Goal: Information Seeking & Learning: Learn about a topic

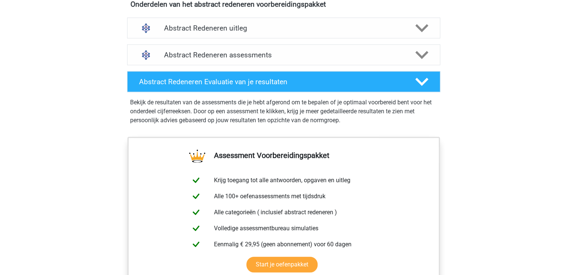
scroll to position [419, 0]
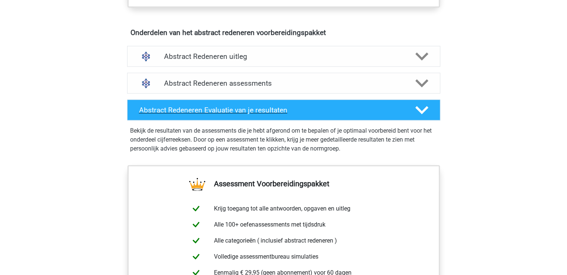
click at [423, 112] on icon at bounding box center [421, 110] width 13 height 13
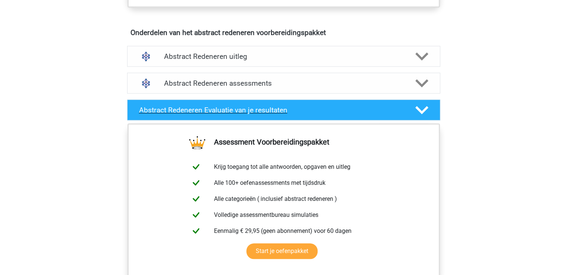
click at [423, 112] on icon at bounding box center [421, 110] width 13 height 13
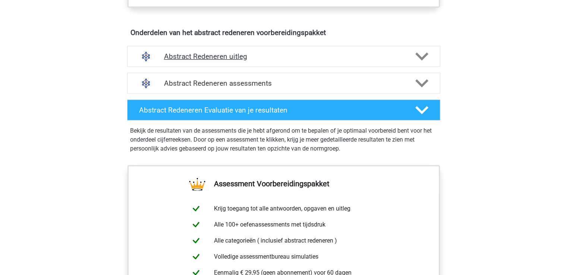
click at [417, 63] on div "Abstract Redeneren uitleg" at bounding box center [283, 56] width 313 height 21
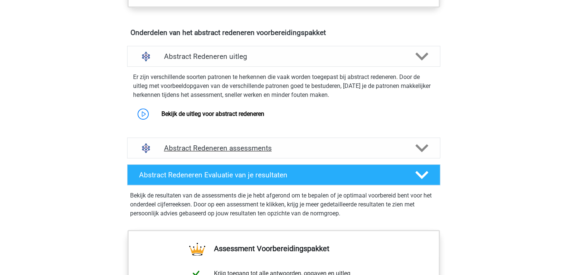
click at [201, 149] on h4 "Abstract Redeneren assessments" at bounding box center [283, 148] width 239 height 9
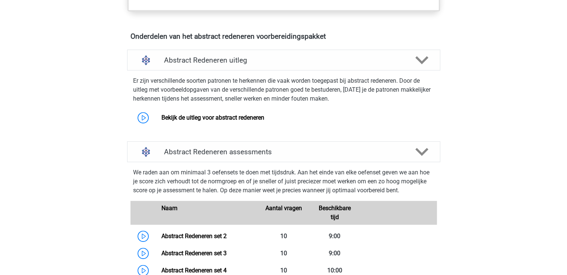
scroll to position [414, 0]
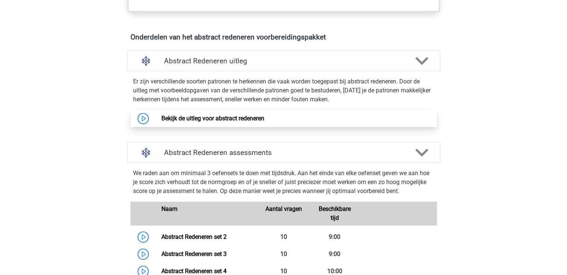
click at [187, 117] on link "Bekijk de uitleg voor abstract redeneren" at bounding box center [212, 118] width 103 height 7
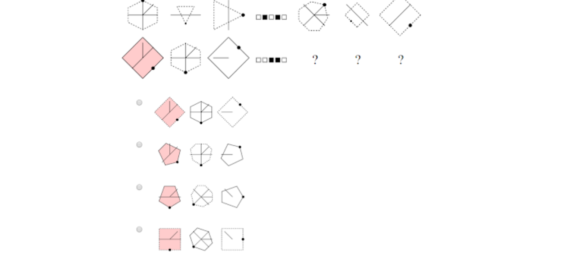
scroll to position [311, 0]
click at [139, 230] on img at bounding box center [283, 71] width 336 height 382
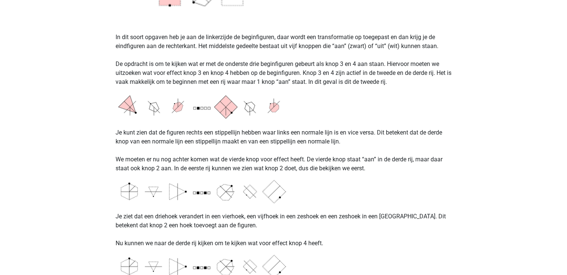
scroll to position [557, 0]
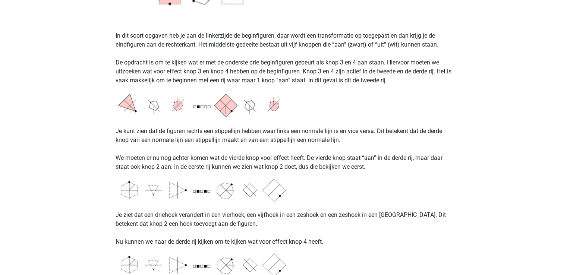
click at [193, 107] on img at bounding box center [208, 104] width 186 height 27
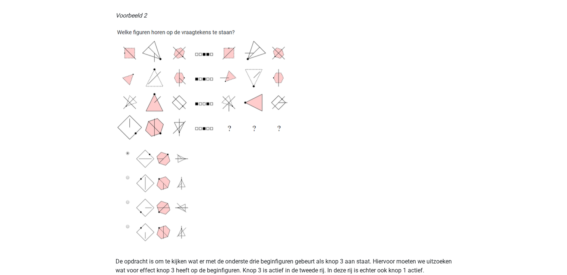
scroll to position [957, 0]
click at [193, 107] on img at bounding box center [208, 134] width 186 height 216
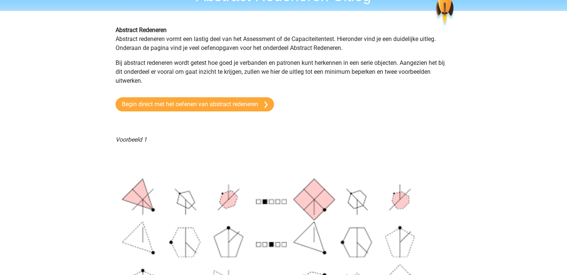
scroll to position [35, 0]
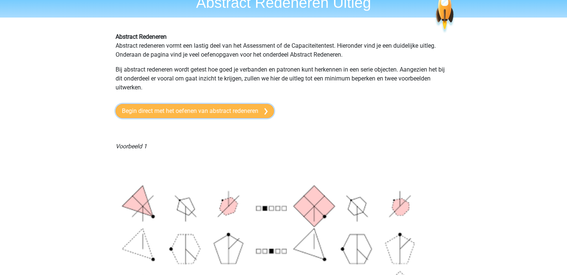
click at [148, 111] on link "Begin direct met het oefenen van abstract redeneren" at bounding box center [194, 111] width 158 height 14
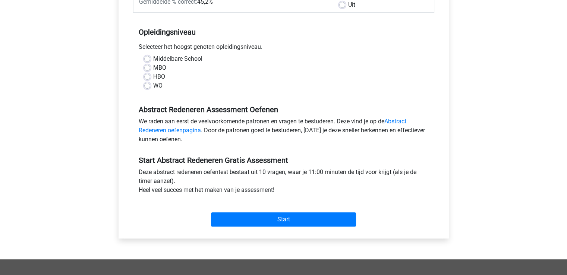
scroll to position [132, 0]
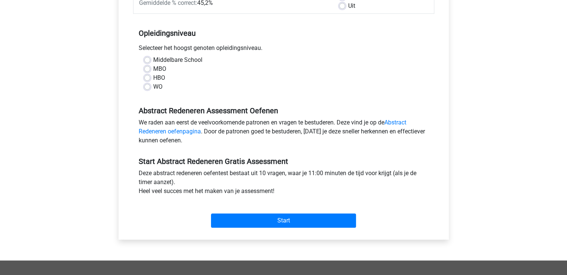
click at [151, 86] on div "WO" at bounding box center [283, 86] width 279 height 9
click at [153, 86] on label "WO" at bounding box center [157, 86] width 9 height 9
click at [147, 86] on input "WO" at bounding box center [147, 85] width 6 height 7
radio input "true"
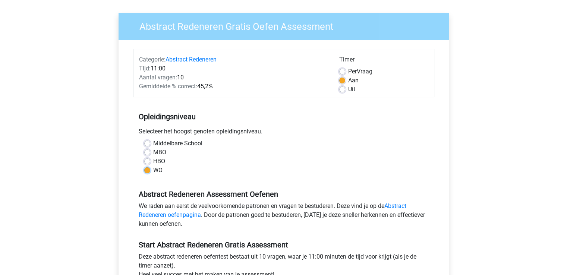
scroll to position [48, 0]
click at [147, 148] on div "Middelbare School" at bounding box center [283, 143] width 279 height 9
click at [153, 151] on label "MBO" at bounding box center [159, 152] width 13 height 9
click at [146, 151] on input "MBO" at bounding box center [147, 151] width 6 height 7
radio input "true"
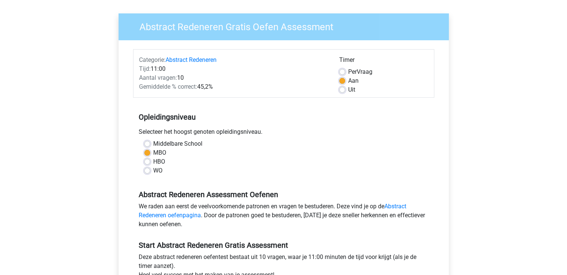
click at [153, 168] on label "WO" at bounding box center [157, 170] width 9 height 9
click at [146, 168] on input "WO" at bounding box center [147, 169] width 6 height 7
radio input "true"
click at [329, 182] on div "Abstract Redeneren Assessment Oefenen We raden aan eerst de veelvoorkomende pat…" at bounding box center [283, 206] width 301 height 51
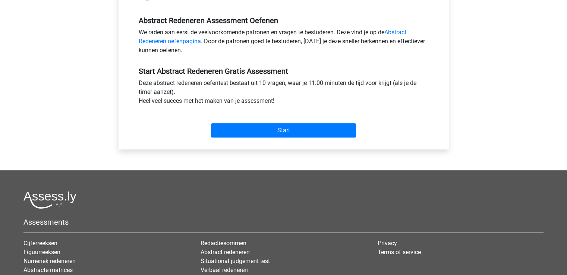
scroll to position [223, 0]
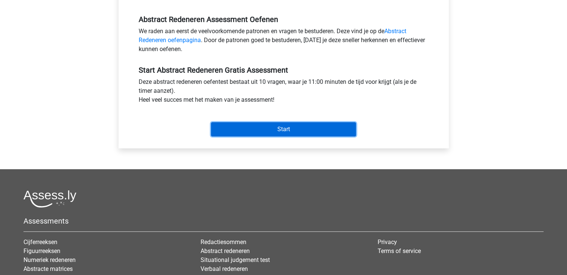
click at [285, 130] on input "Start" at bounding box center [283, 129] width 145 height 14
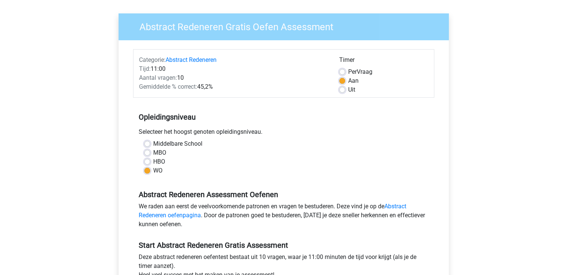
scroll to position [68, 0]
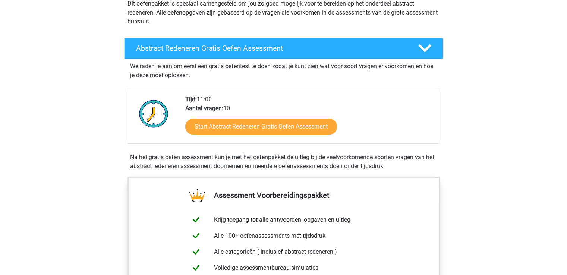
scroll to position [86, 0]
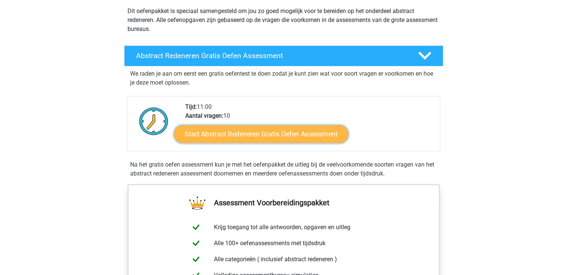
click at [275, 136] on link "Start Abstract Redeneren Gratis Oefen Assessment" at bounding box center [261, 134] width 174 height 18
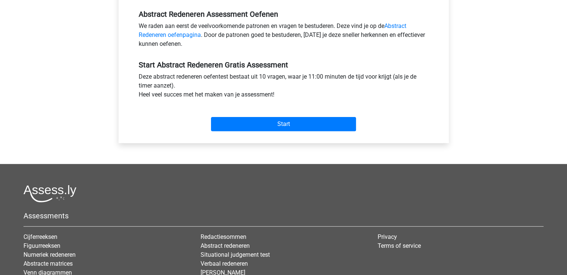
scroll to position [222, 0]
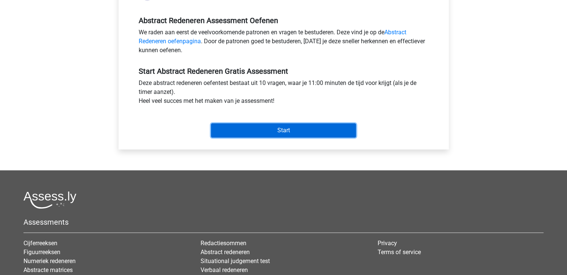
click at [251, 132] on input "Start" at bounding box center [283, 130] width 145 height 14
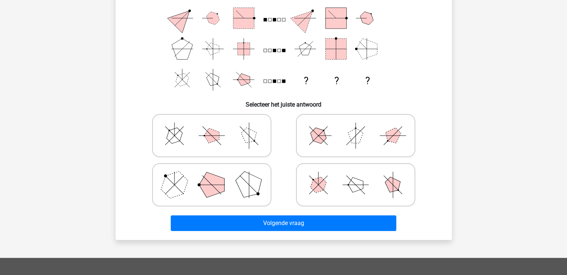
scroll to position [97, 0]
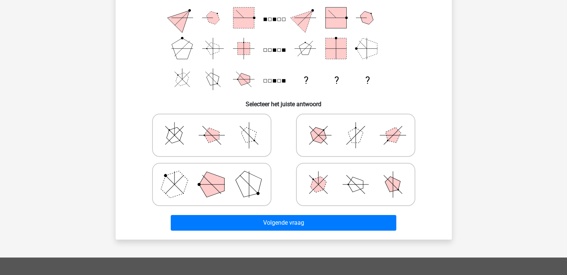
click at [189, 172] on icon at bounding box center [212, 184] width 112 height 37
click at [212, 172] on input "radio" at bounding box center [214, 172] width 5 height 5
radio input "true"
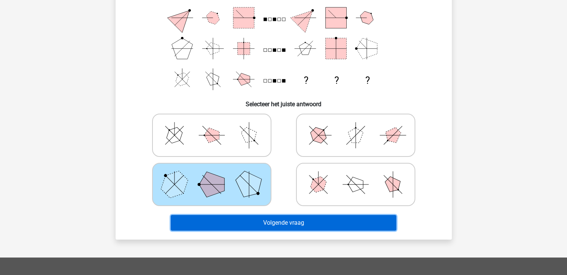
click at [245, 223] on button "Volgende vraag" at bounding box center [283, 223] width 225 height 16
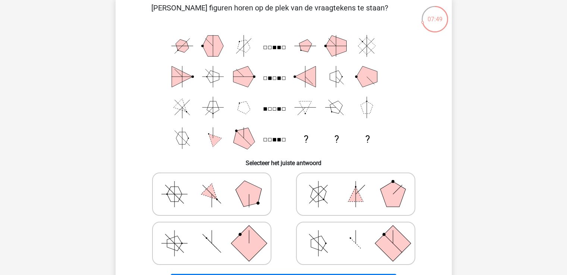
scroll to position [42, 0]
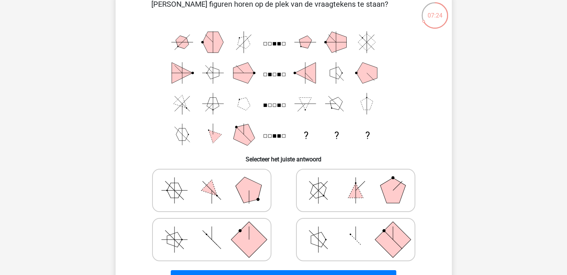
click at [358, 241] on icon at bounding box center [356, 239] width 112 height 37
click at [358, 230] on input "radio" at bounding box center [357, 227] width 5 height 5
radio input "true"
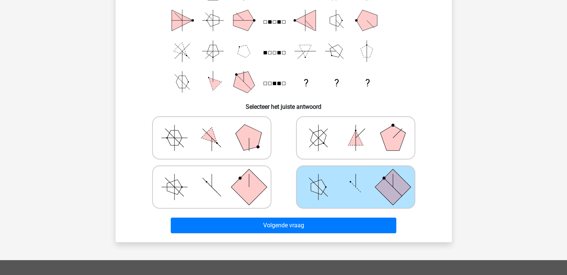
scroll to position [95, 0]
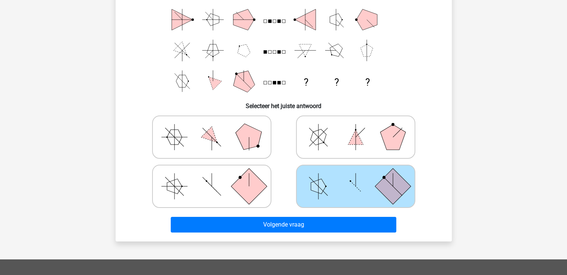
click at [221, 184] on icon at bounding box center [212, 186] width 112 height 37
click at [216, 177] on input "radio" at bounding box center [214, 174] width 5 height 5
radio input "true"
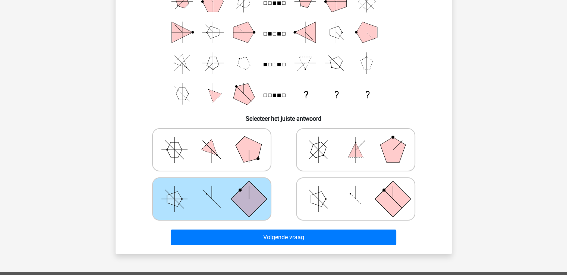
scroll to position [85, 0]
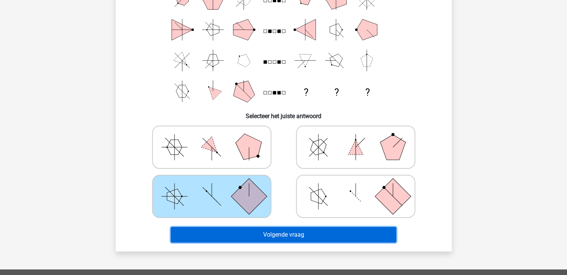
click at [255, 235] on button "Volgende vraag" at bounding box center [283, 235] width 225 height 16
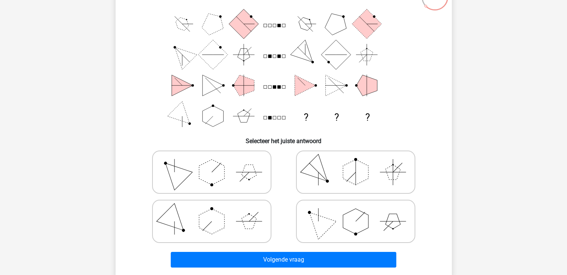
scroll to position [60, 0]
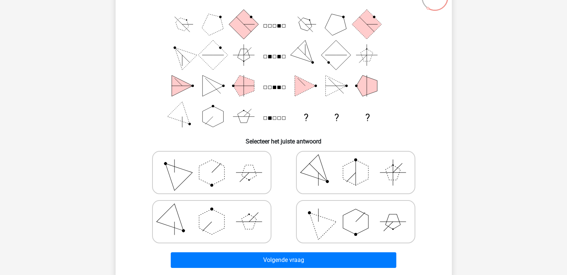
click at [377, 225] on icon at bounding box center [356, 221] width 112 height 37
click at [360, 212] on input "radio" at bounding box center [357, 210] width 5 height 5
radio input "true"
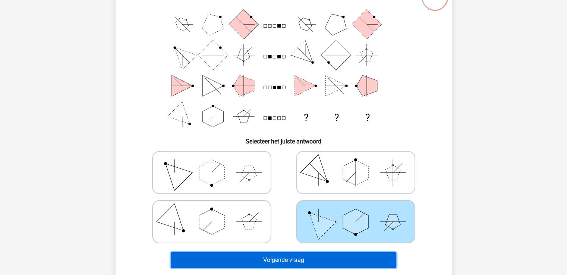
click at [281, 260] on button "Volgende vraag" at bounding box center [283, 260] width 225 height 16
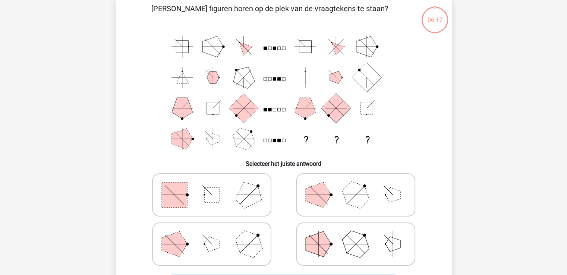
scroll to position [34, 0]
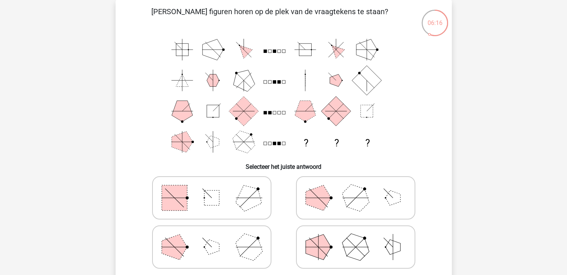
click at [147, 79] on icon "? ? ?" at bounding box center [283, 95] width 300 height 123
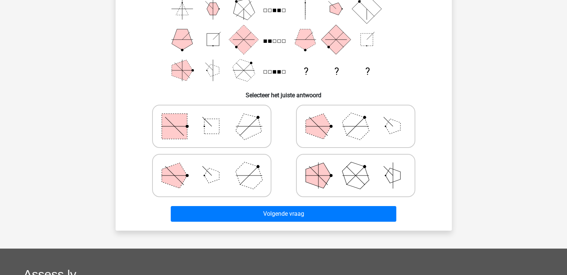
scroll to position [107, 0]
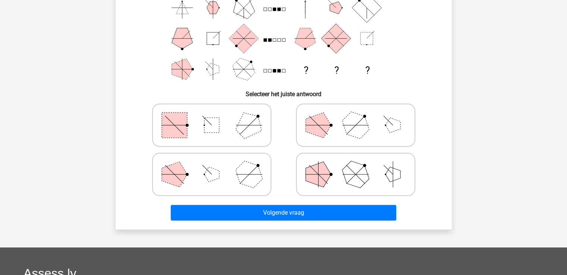
click at [168, 114] on rect at bounding box center [174, 125] width 25 height 25
click at [212, 114] on input "radio" at bounding box center [214, 113] width 5 height 5
radio input "true"
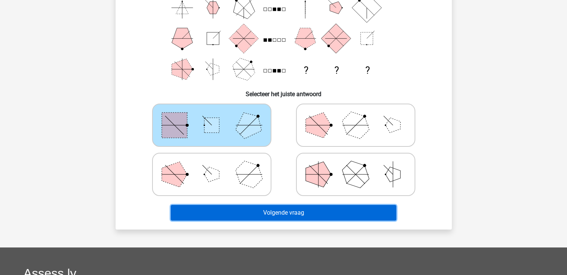
click at [256, 209] on button "Volgende vraag" at bounding box center [283, 213] width 225 height 16
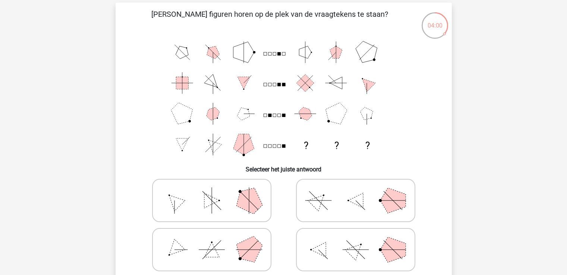
scroll to position [31, 0]
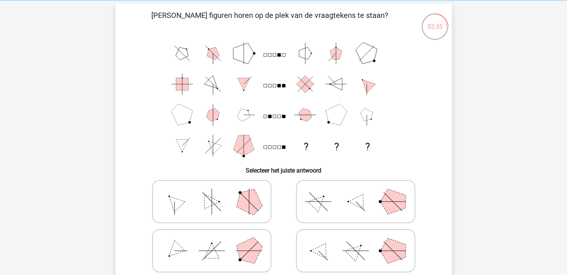
click at [209, 202] on polygon at bounding box center [211, 201] width 15 height 15
click at [212, 192] on input "radio" at bounding box center [214, 189] width 5 height 5
radio input "true"
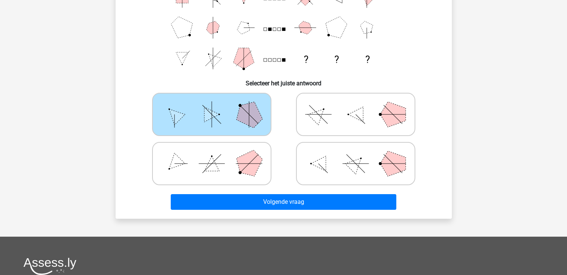
scroll to position [127, 0]
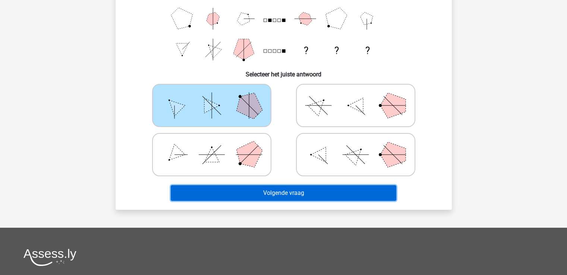
click at [241, 196] on button "Volgende vraag" at bounding box center [283, 193] width 225 height 16
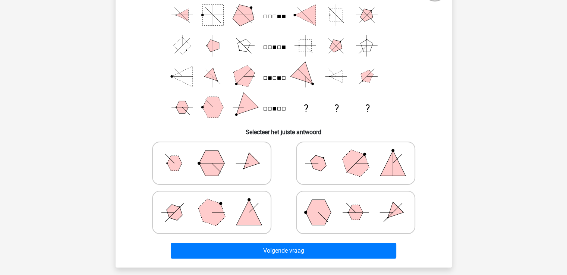
scroll to position [69, 0]
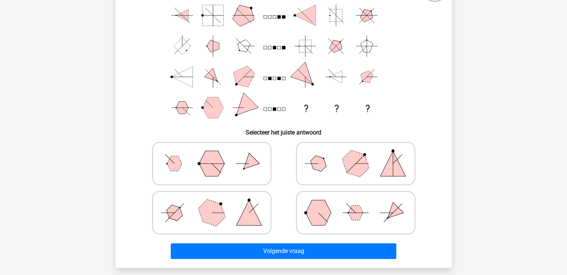
click at [203, 212] on polygon at bounding box center [211, 213] width 36 height 36
click at [212, 203] on input "radio" at bounding box center [214, 201] width 5 height 5
radio input "true"
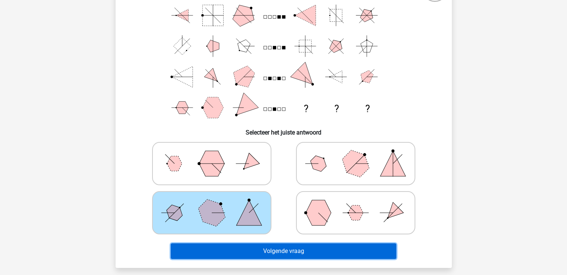
click at [245, 251] on button "Volgende vraag" at bounding box center [283, 251] width 225 height 16
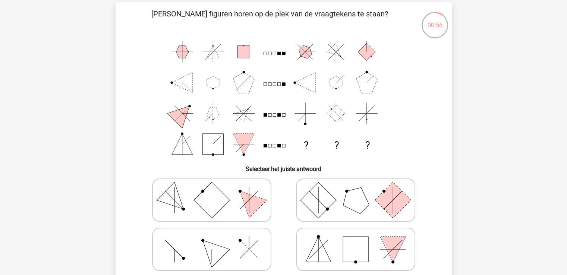
scroll to position [34, 0]
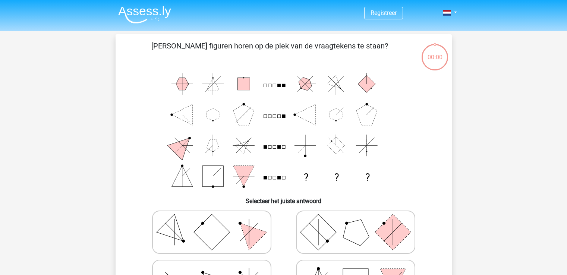
scroll to position [34, 0]
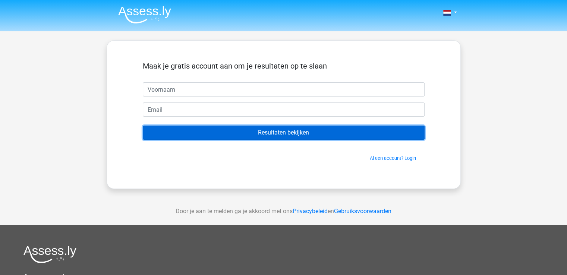
click at [173, 139] on input "Resultaten bekijken" at bounding box center [284, 133] width 282 height 14
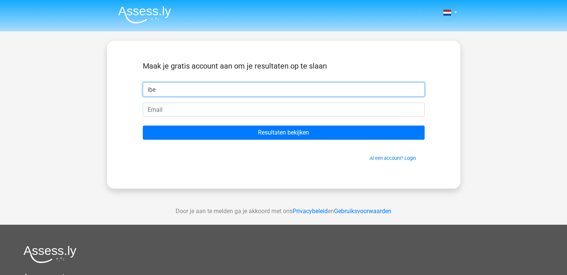
type input "ibe"
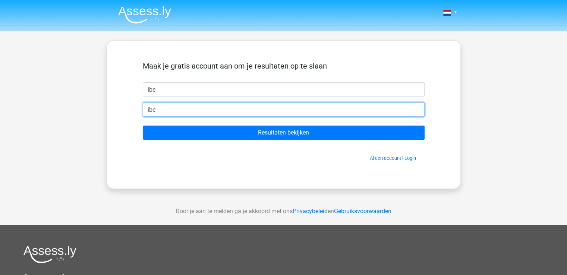
type input "[EMAIL_ADDRESS][DOMAIN_NAME]"
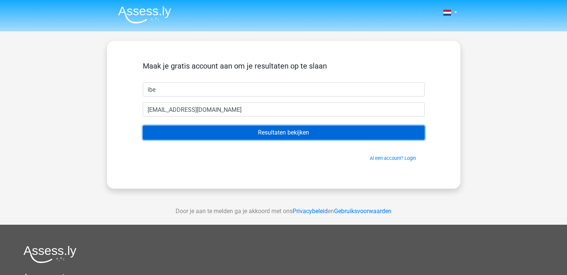
click at [203, 132] on input "Resultaten bekijken" at bounding box center [284, 133] width 282 height 14
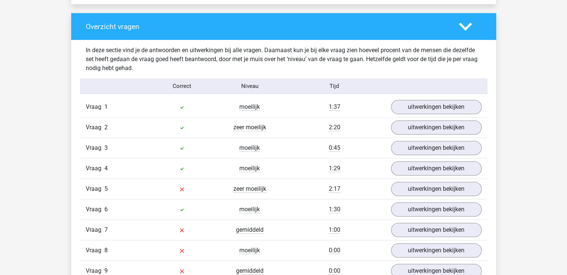
scroll to position [549, 0]
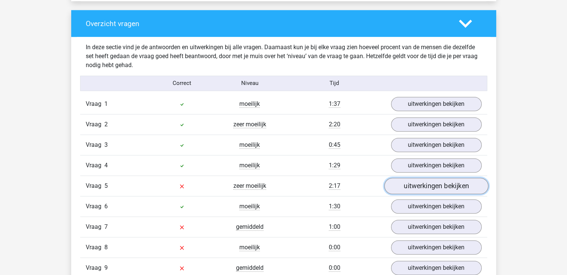
click at [402, 182] on link "uitwerkingen bekijken" at bounding box center [436, 186] width 104 height 16
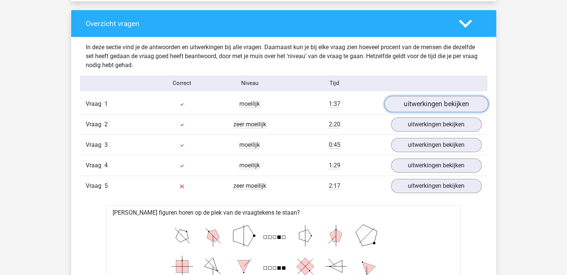
click at [419, 107] on link "uitwerkingen bekijken" at bounding box center [436, 104] width 104 height 16
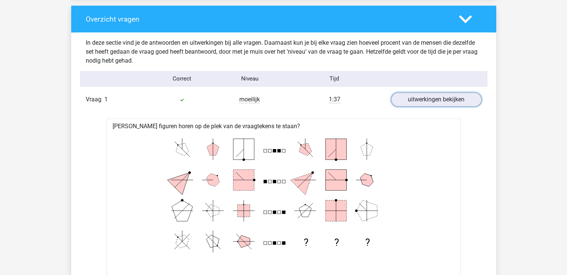
scroll to position [553, 0]
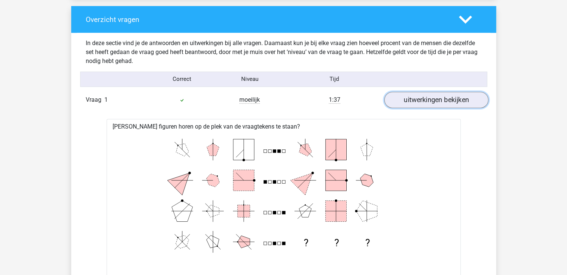
click at [417, 94] on link "uitwerkingen bekijken" at bounding box center [436, 100] width 104 height 16
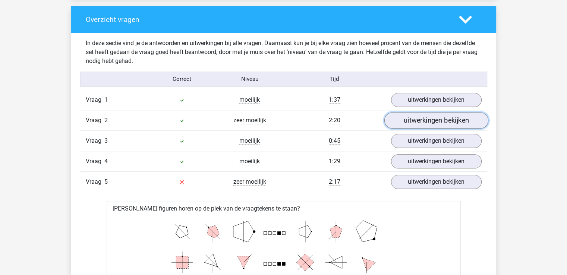
click at [414, 122] on link "uitwerkingen bekijken" at bounding box center [436, 120] width 104 height 16
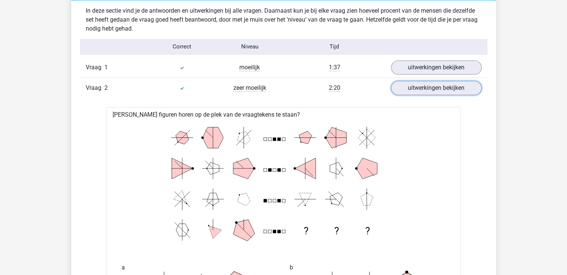
scroll to position [576, 0]
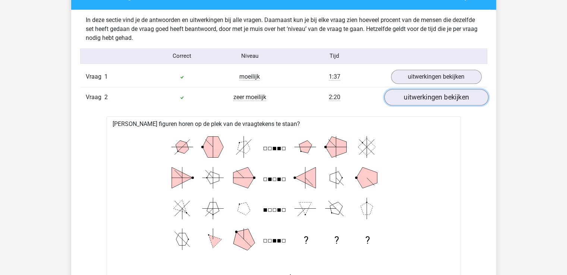
click at [407, 100] on link "uitwerkingen bekijken" at bounding box center [436, 97] width 104 height 16
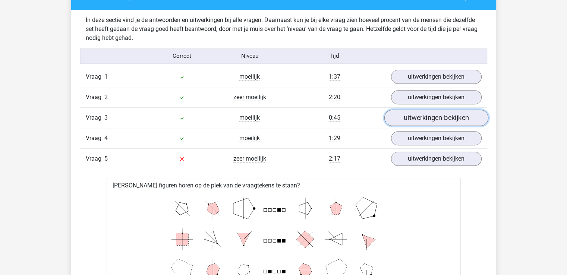
click at [413, 122] on link "uitwerkingen bekijken" at bounding box center [436, 118] width 104 height 16
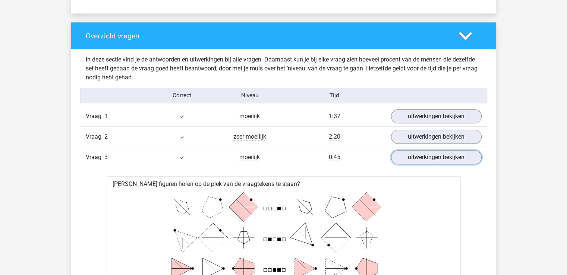
scroll to position [535, 0]
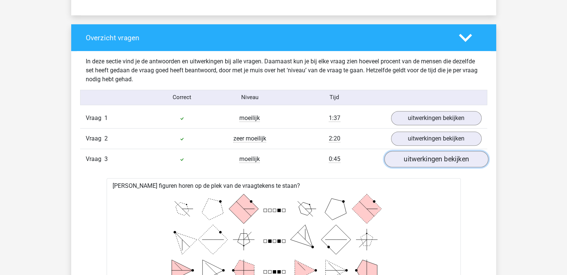
click at [412, 157] on link "uitwerkingen bekijken" at bounding box center [436, 159] width 104 height 16
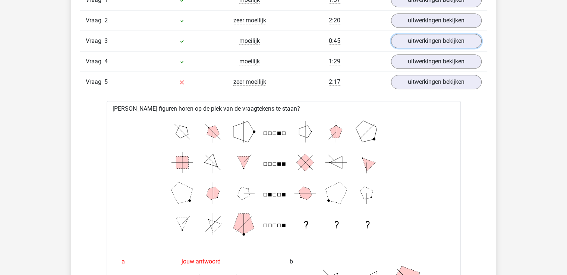
scroll to position [653, 0]
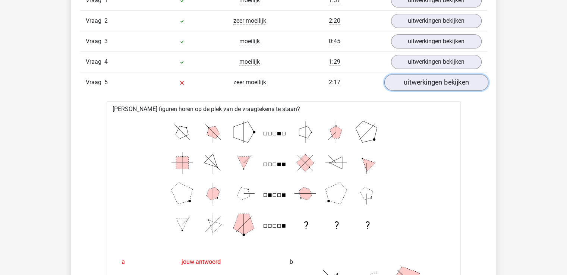
click at [449, 85] on link "uitwerkingen bekijken" at bounding box center [436, 82] width 104 height 16
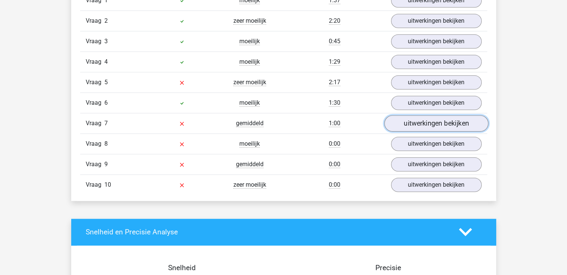
click at [453, 121] on link "uitwerkingen bekijken" at bounding box center [436, 123] width 104 height 16
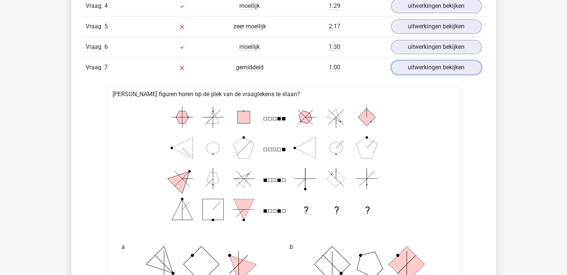
scroll to position [708, 0]
click at [474, 66] on link "uitwerkingen bekijken" at bounding box center [436, 68] width 104 height 16
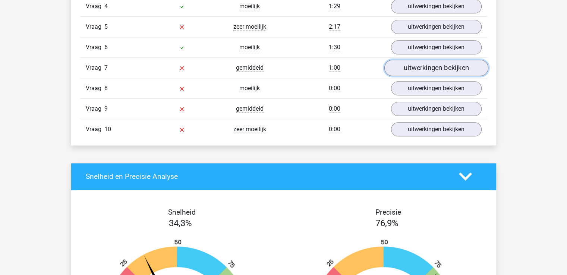
click at [469, 70] on link "uitwerkingen bekijken" at bounding box center [436, 68] width 104 height 16
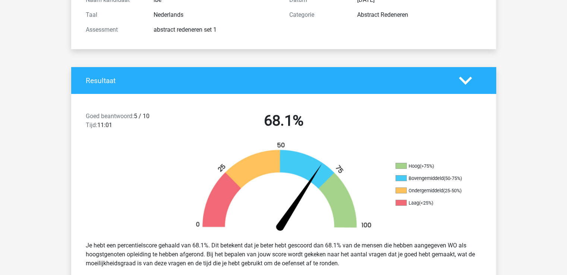
scroll to position [0, 0]
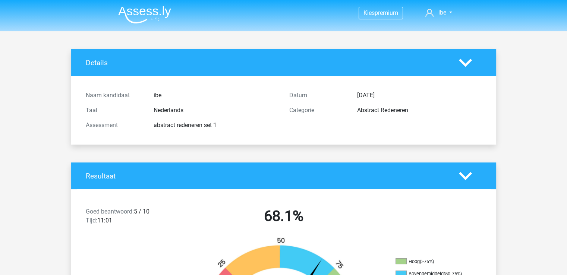
click at [138, 13] on img at bounding box center [144, 15] width 53 height 18
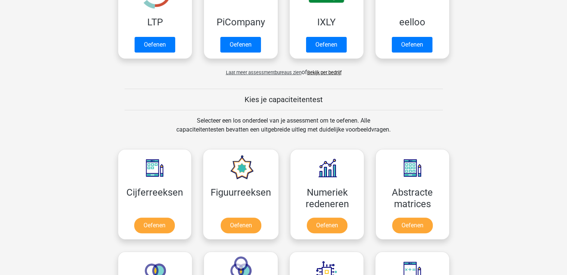
scroll to position [200, 0]
